Goal: Information Seeking & Learning: Find specific fact

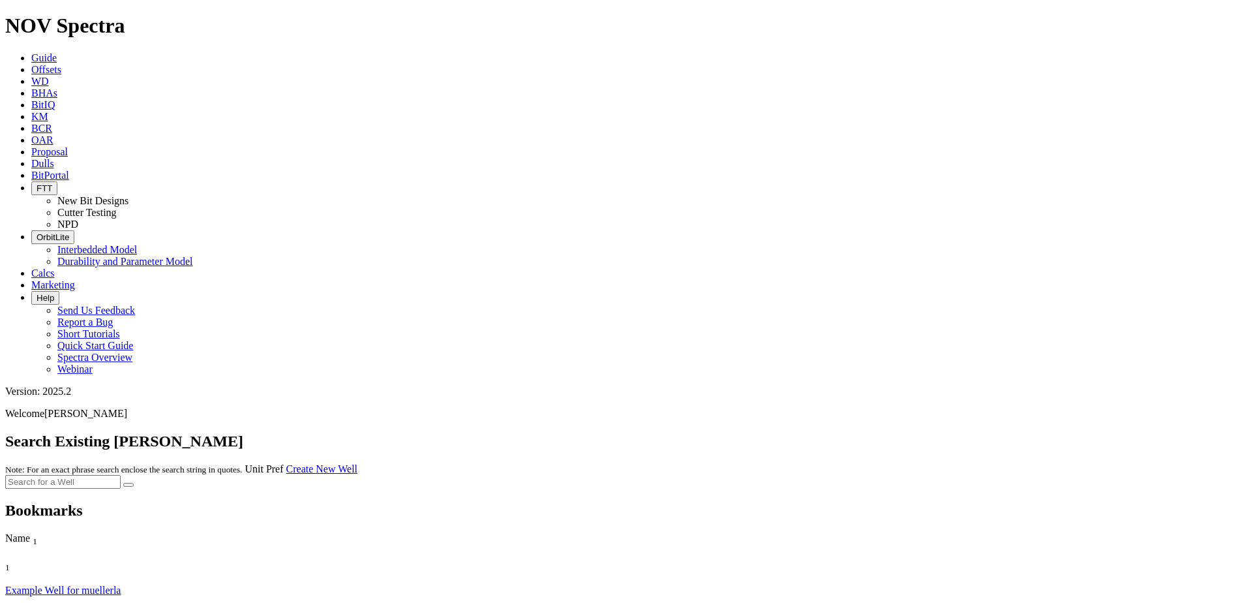
click at [61, 64] on span "Offsets" at bounding box center [46, 69] width 30 height 11
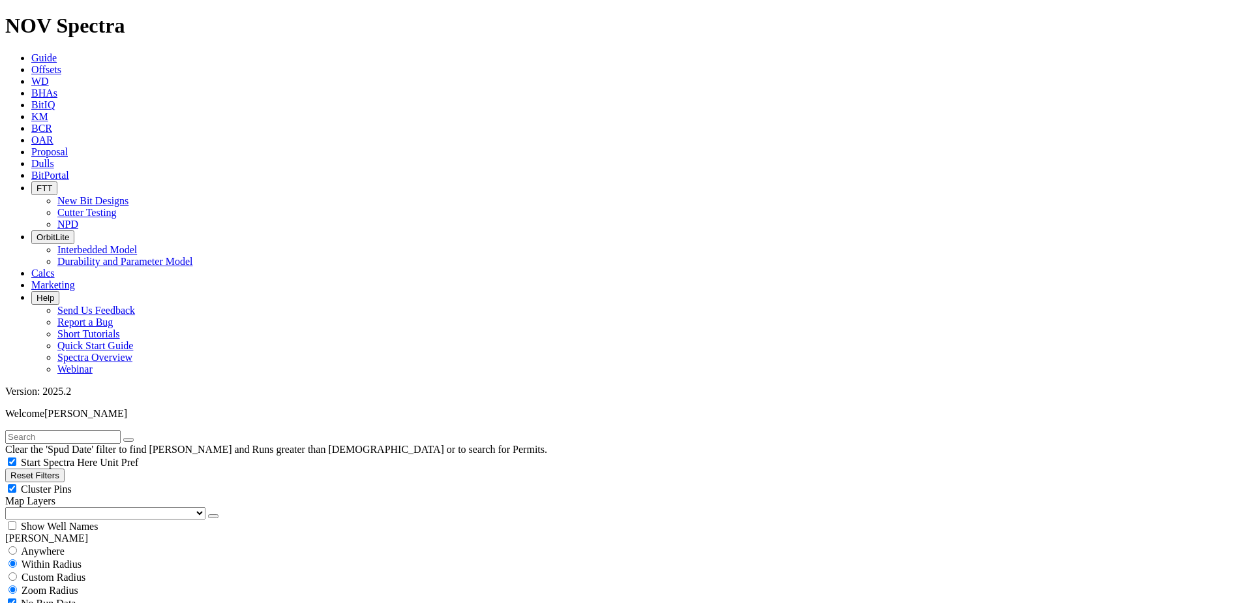
click at [121, 430] on input "text" at bounding box center [62, 437] width 115 height 14
type input "WCL"
click at [136, 438] on button "submit" at bounding box center [141, 440] width 10 height 4
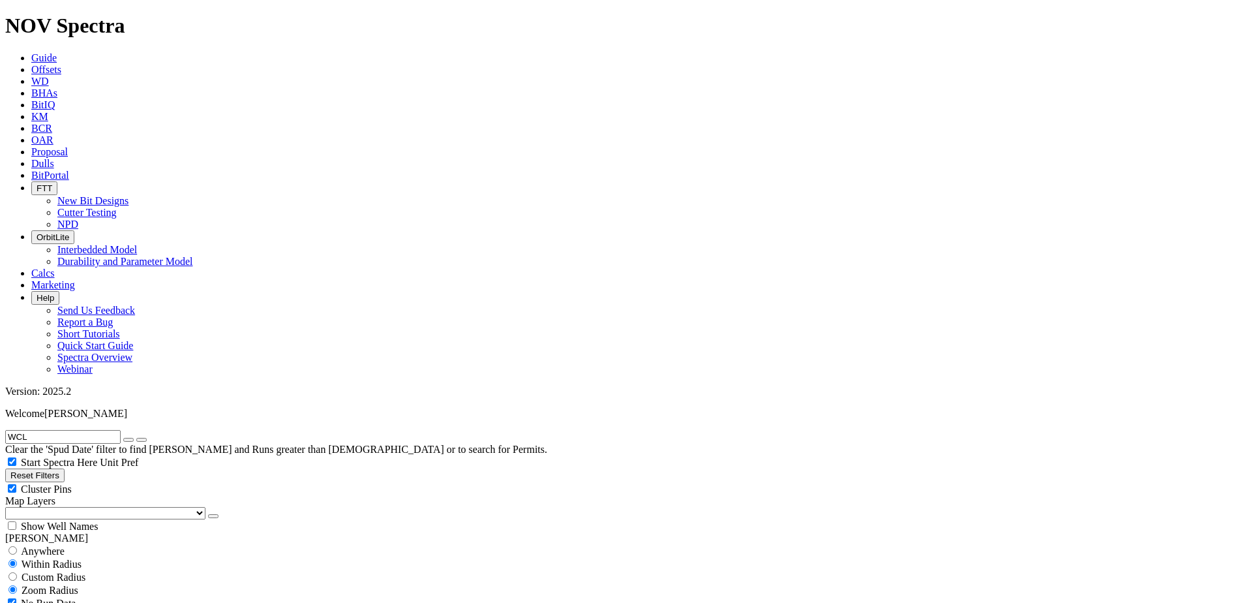
drag, startPoint x: 1114, startPoint y: 350, endPoint x: 1076, endPoint y: 348, distance: 38.5
copy span "A313040"
